Goal: Information Seeking & Learning: Find specific fact

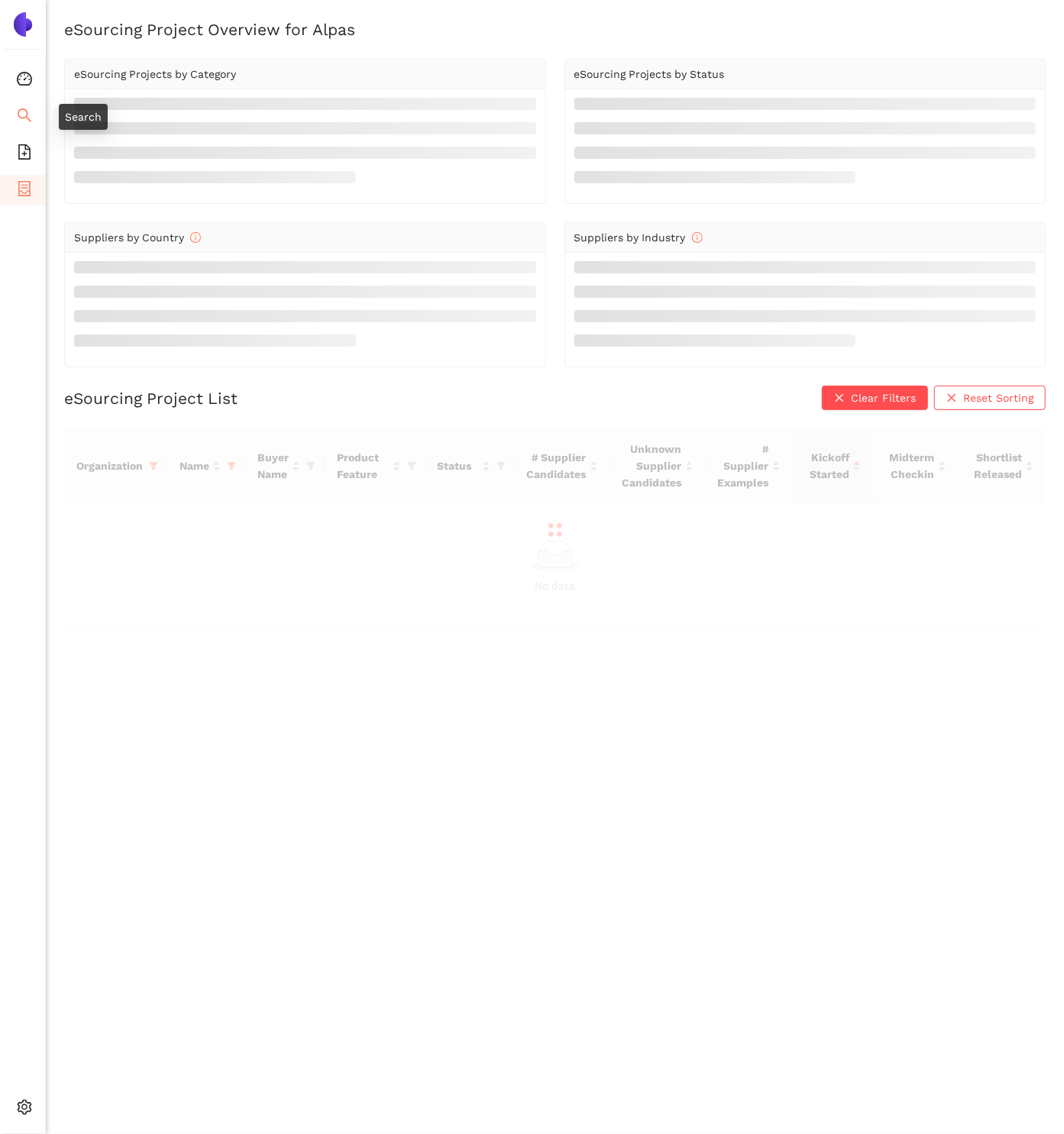
click at [25, 116] on icon "search" at bounding box center [24, 115] width 14 height 14
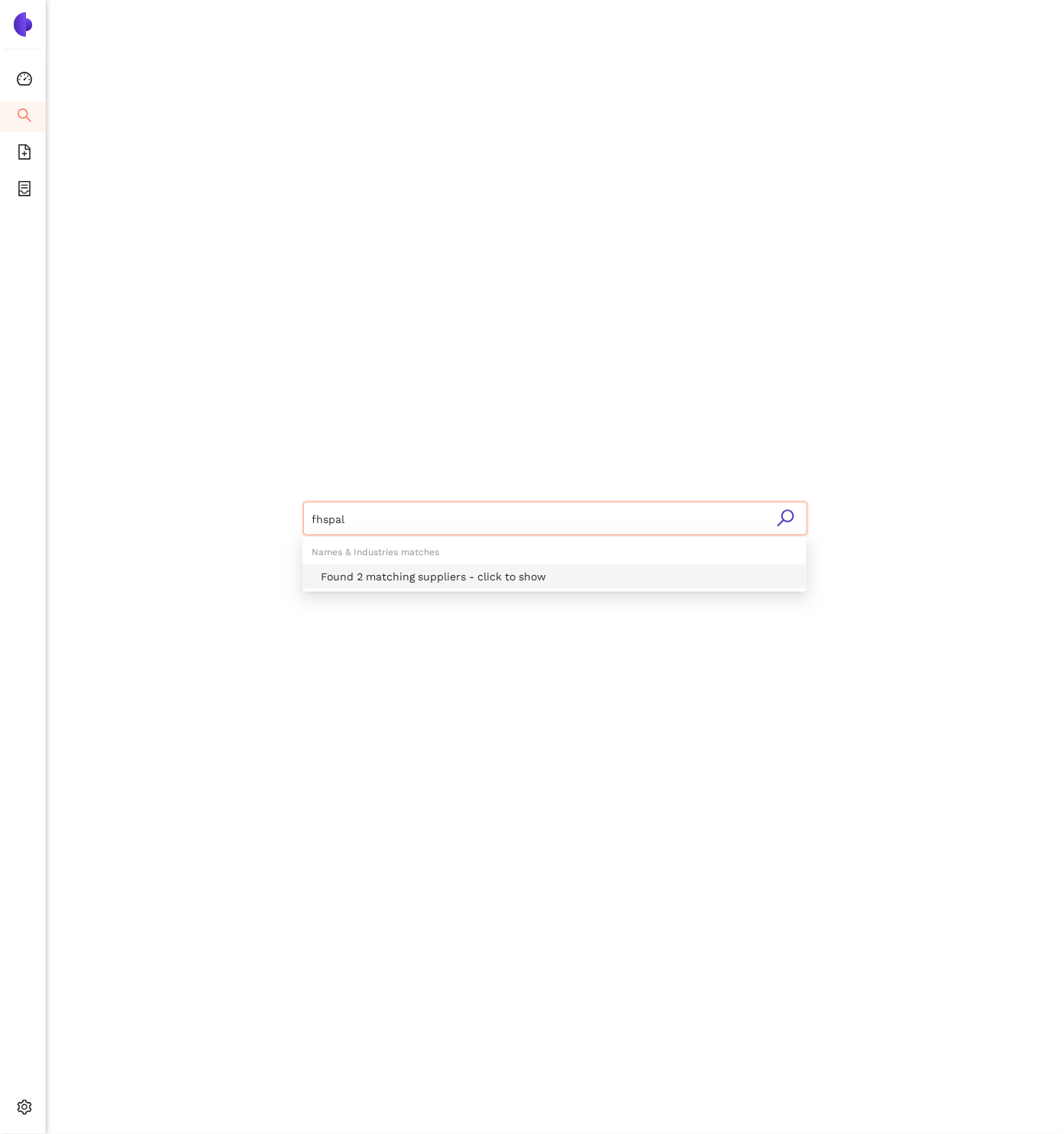
type input "fhspal"
click at [320, 381] on div "fhspal" at bounding box center [555, 516] width 917 height 1033
